Goal: Task Accomplishment & Management: Use online tool/utility

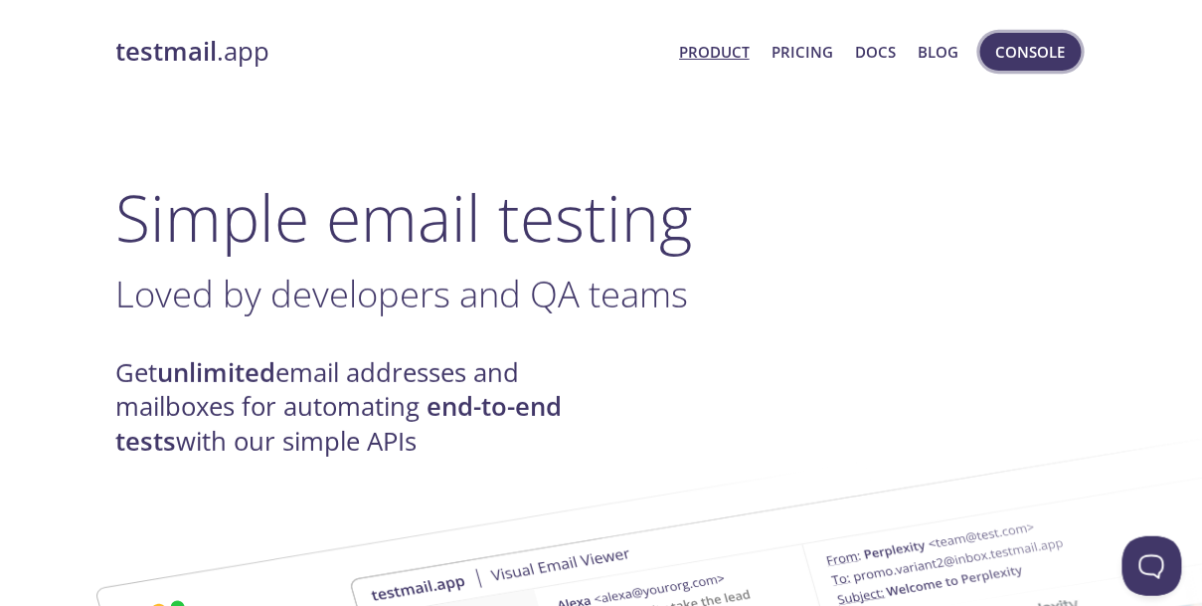
click at [1045, 53] on span "Console" at bounding box center [1031, 52] width 70 height 26
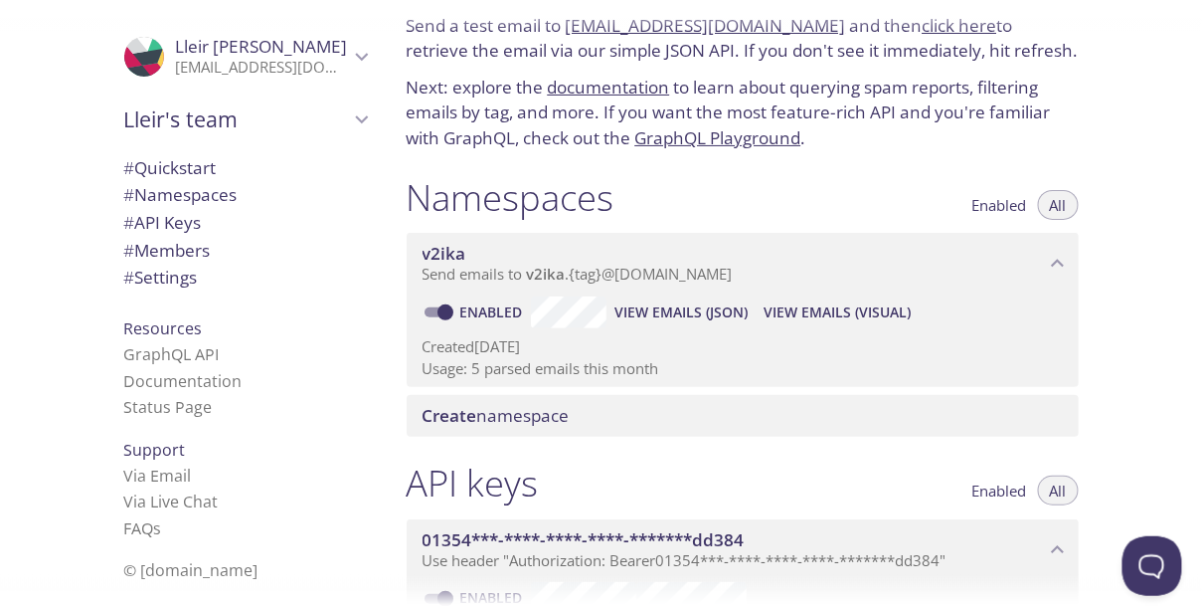
scroll to position [67, 0]
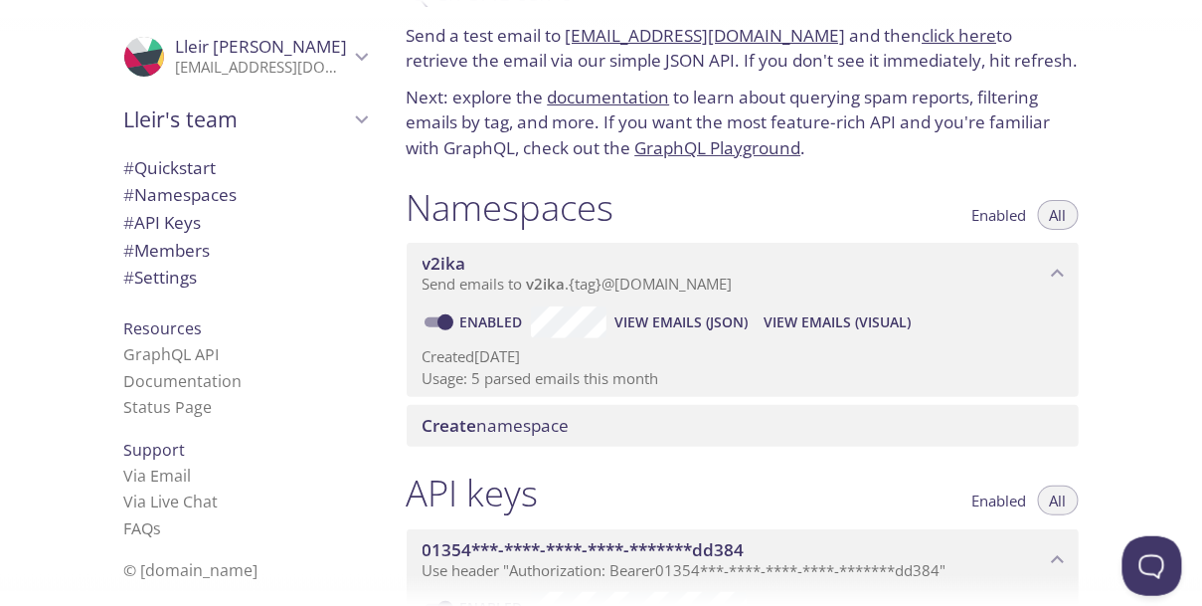
click at [591, 297] on div "v2ika Send emails to v2ika . {tag} @[DOMAIN_NAME]" at bounding box center [743, 274] width 672 height 62
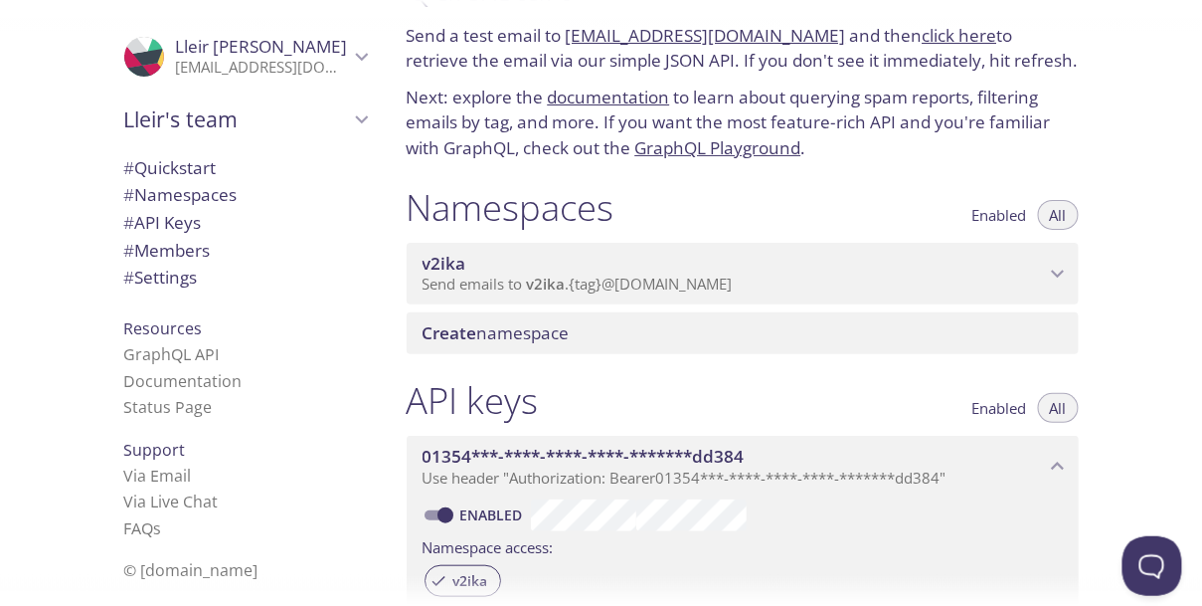
click at [591, 297] on div "v2ika Send emails to v2ika . {tag} @[DOMAIN_NAME]" at bounding box center [743, 274] width 672 height 62
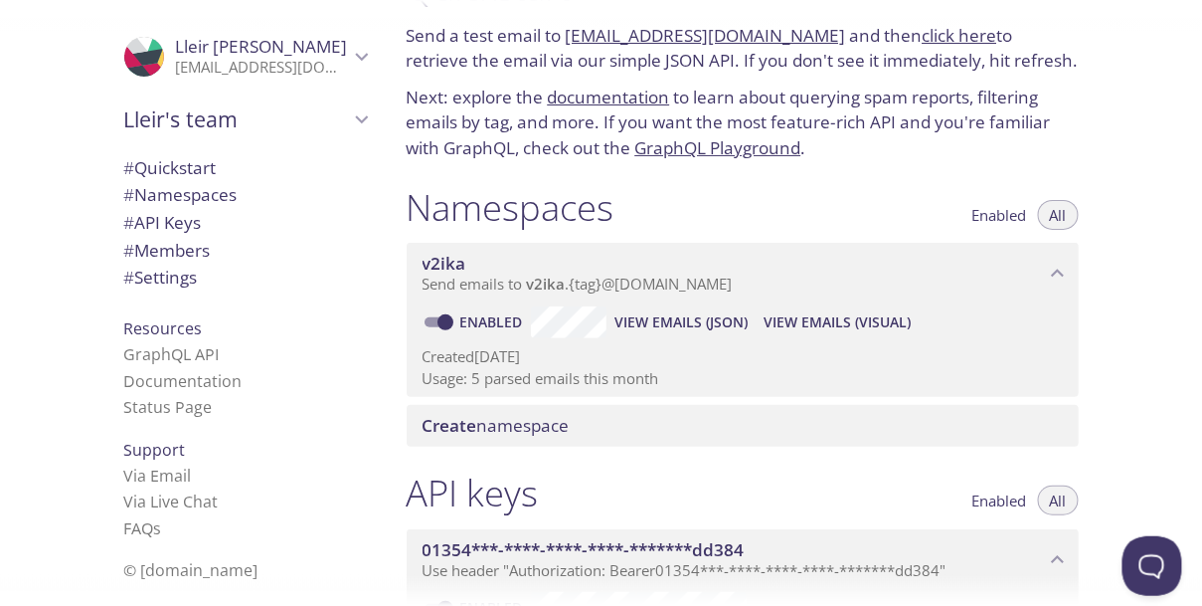
click at [710, 318] on span "View Emails (JSON)" at bounding box center [681, 322] width 133 height 24
click at [676, 41] on link "[EMAIL_ADDRESS][DOMAIN_NAME]" at bounding box center [706, 35] width 280 height 23
drag, startPoint x: 566, startPoint y: 33, endPoint x: 807, endPoint y: 35, distance: 240.7
click at [807, 35] on p "Send a test email to [EMAIL_ADDRESS][DOMAIN_NAME] and then click here to retrie…" at bounding box center [743, 48] width 672 height 51
copy link "[EMAIL_ADDRESS][DOMAIN_NAME]"
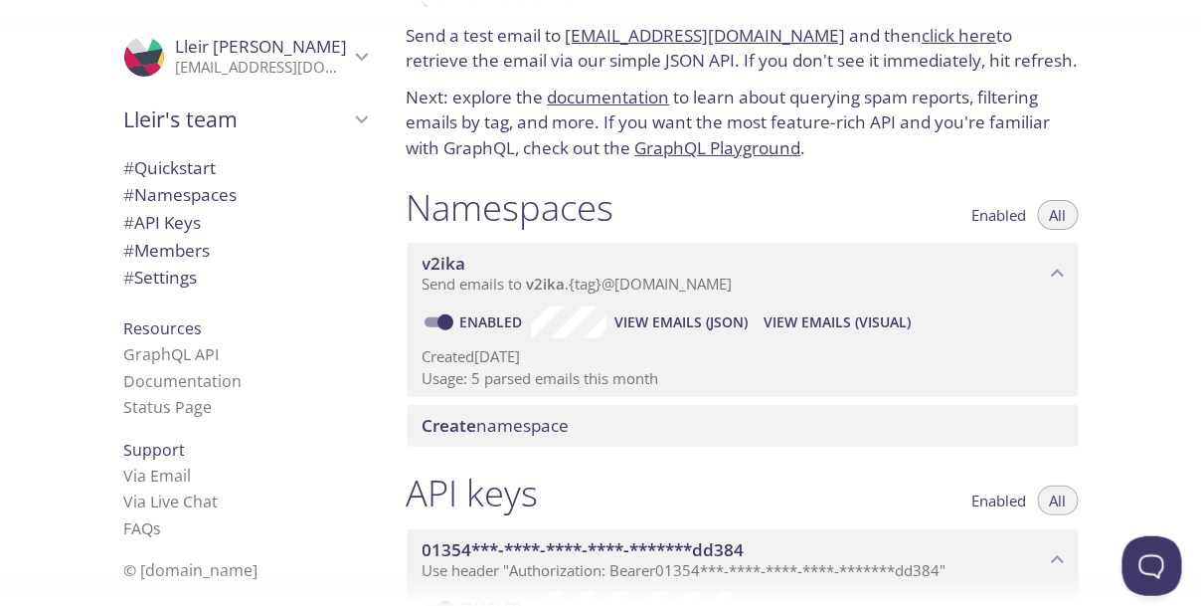
click at [923, 36] on link "click here" at bounding box center [960, 35] width 75 height 23
